Goal: Use online tool/utility: Utilize a website feature to perform a specific function

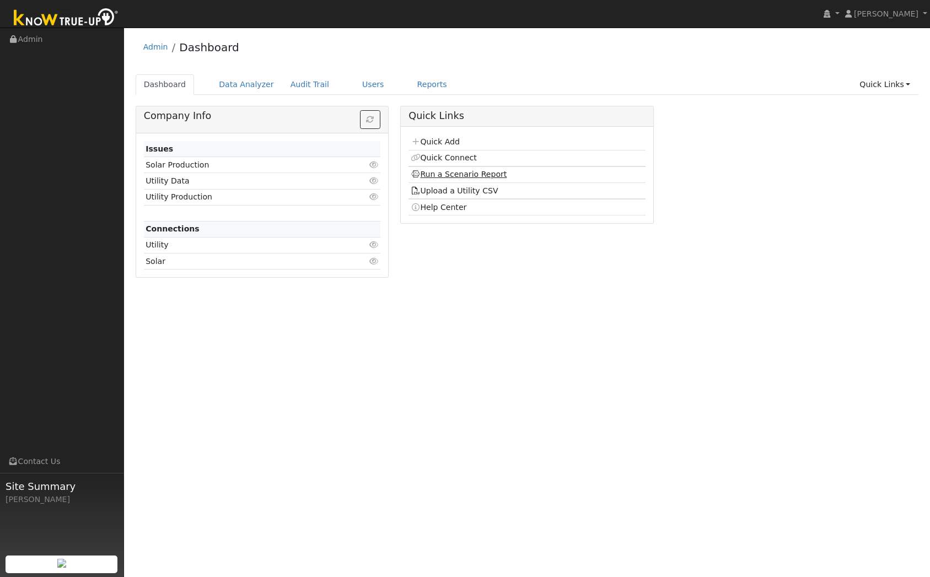
click at [471, 178] on link "Run a Scenario Report" at bounding box center [459, 174] width 96 height 9
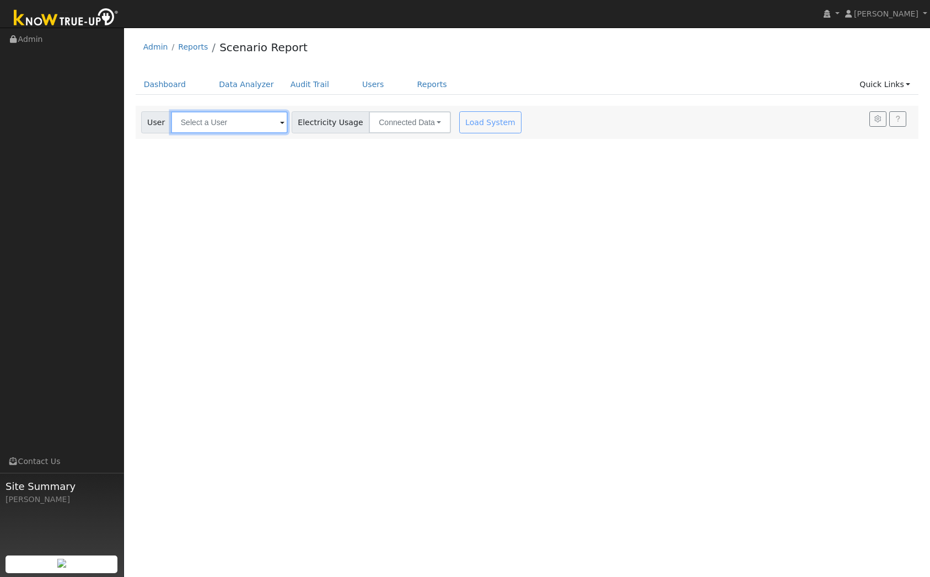
click at [240, 122] on input "text" at bounding box center [229, 122] width 117 height 22
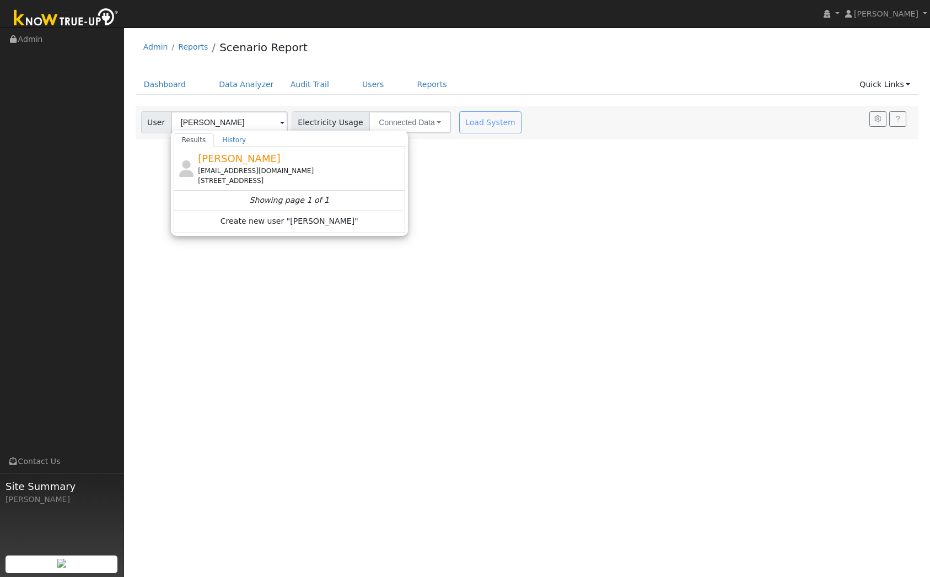
click at [240, 178] on div "[STREET_ADDRESS]" at bounding box center [300, 181] width 205 height 10
type input "[PERSON_NAME]"
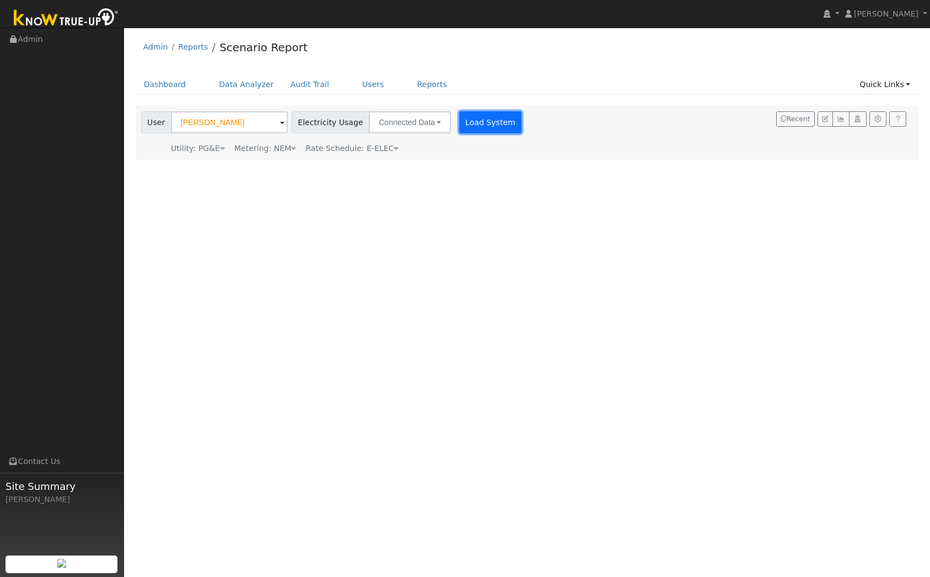
click at [485, 118] on button "Load System" at bounding box center [490, 122] width 63 height 22
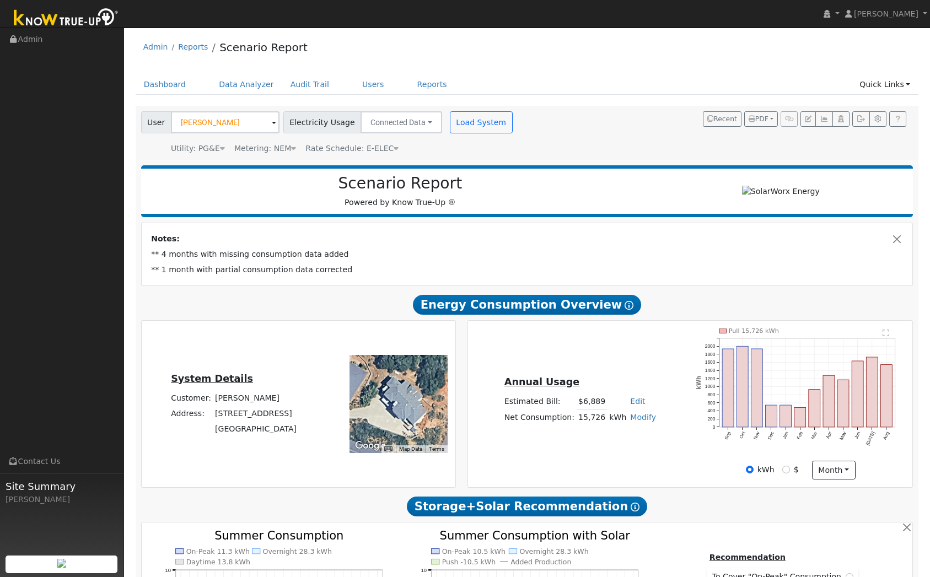
click at [868, 431] on icon "Pull 15,726 kWh Sep Oct Nov Dec Jan Feb Mar Apr May Jun [DATE] Aug 0 200 400 60…" at bounding box center [800, 395] width 209 height 132
